Goal: Task Accomplishment & Management: Manage account settings

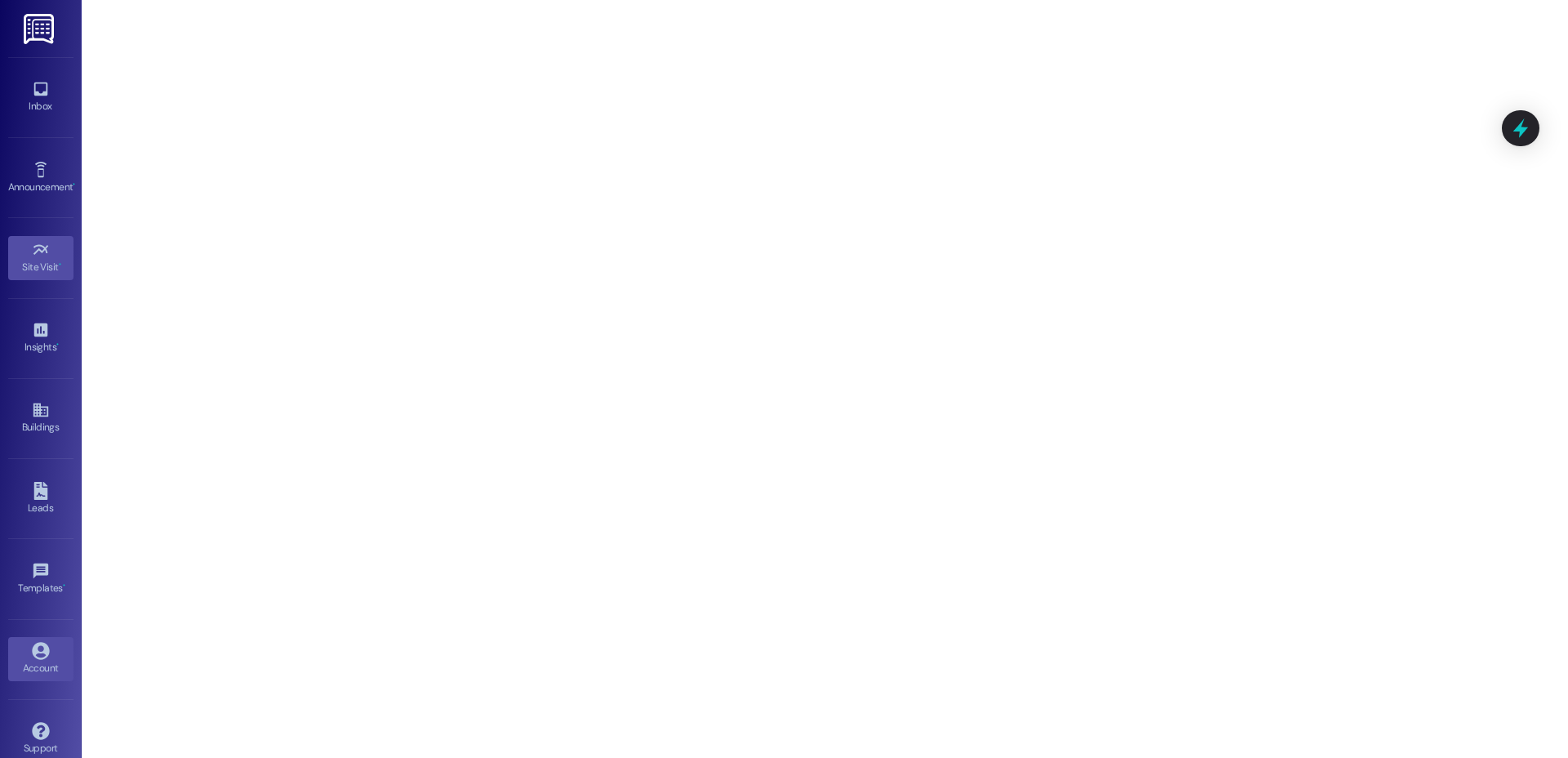
click at [32, 664] on div "Account" at bounding box center [40, 667] width 82 height 16
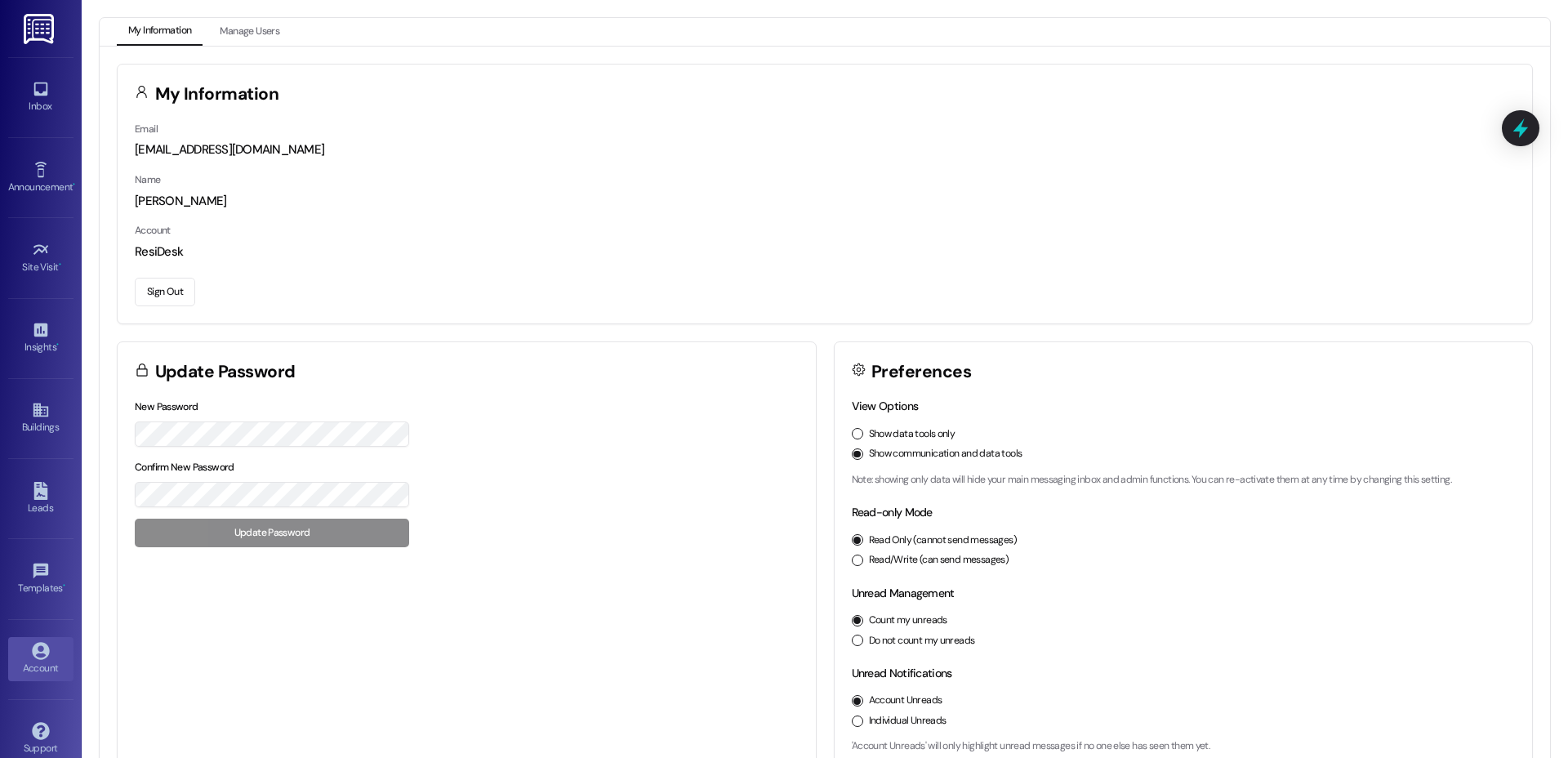
click at [175, 292] on button "Sign Out" at bounding box center [165, 292] width 61 height 29
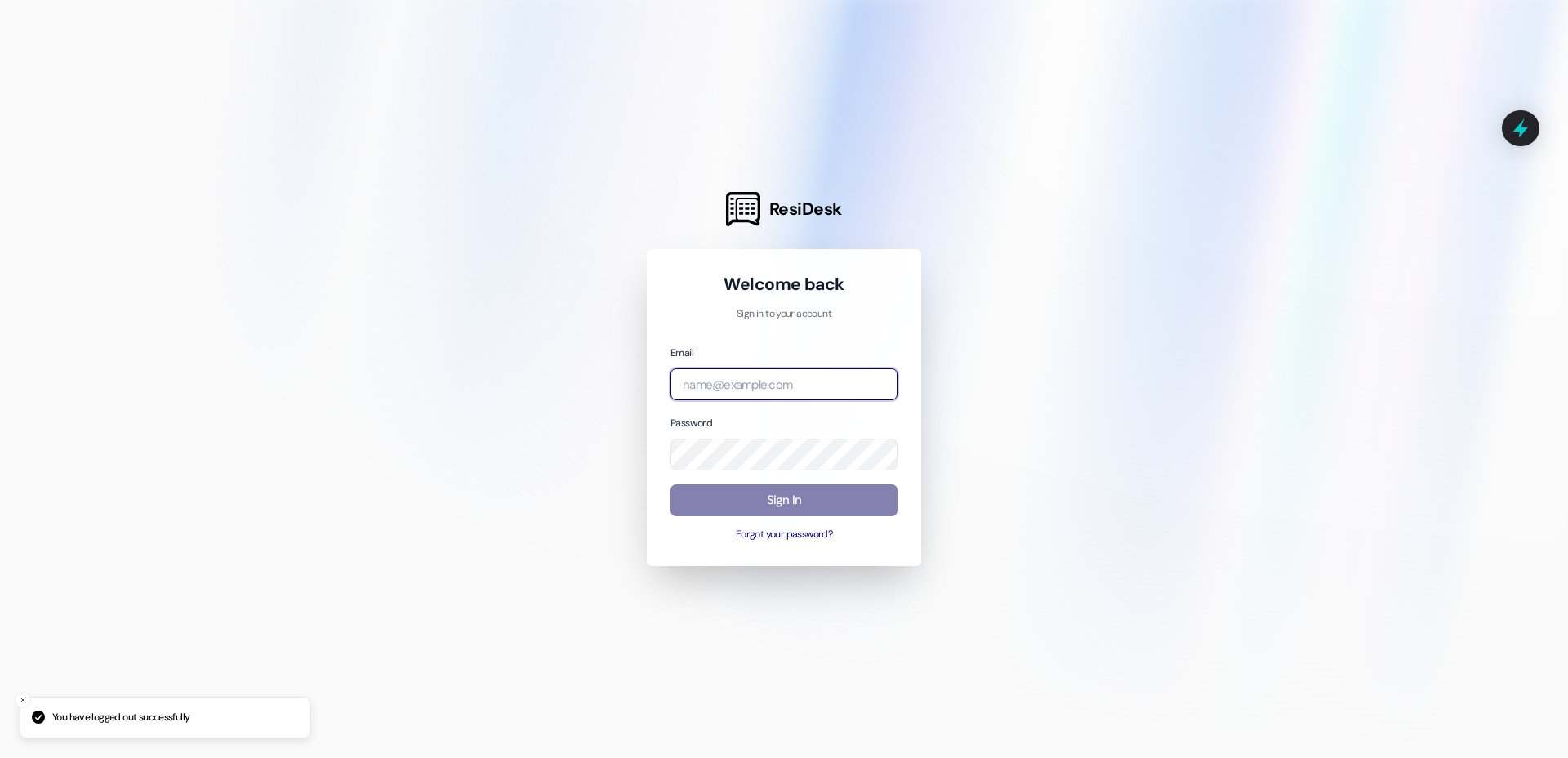
drag, startPoint x: 735, startPoint y: 378, endPoint x: 827, endPoint y: 377, distance: 92.0
click at [752, 378] on input "email" at bounding box center [784, 384] width 227 height 32
click at [0, 757] on com-1password-button at bounding box center [0, 758] width 0 height 0
type input "[EMAIL_ADDRESS][DOMAIN_NAME]"
